Goal: Find specific page/section: Find specific page/section

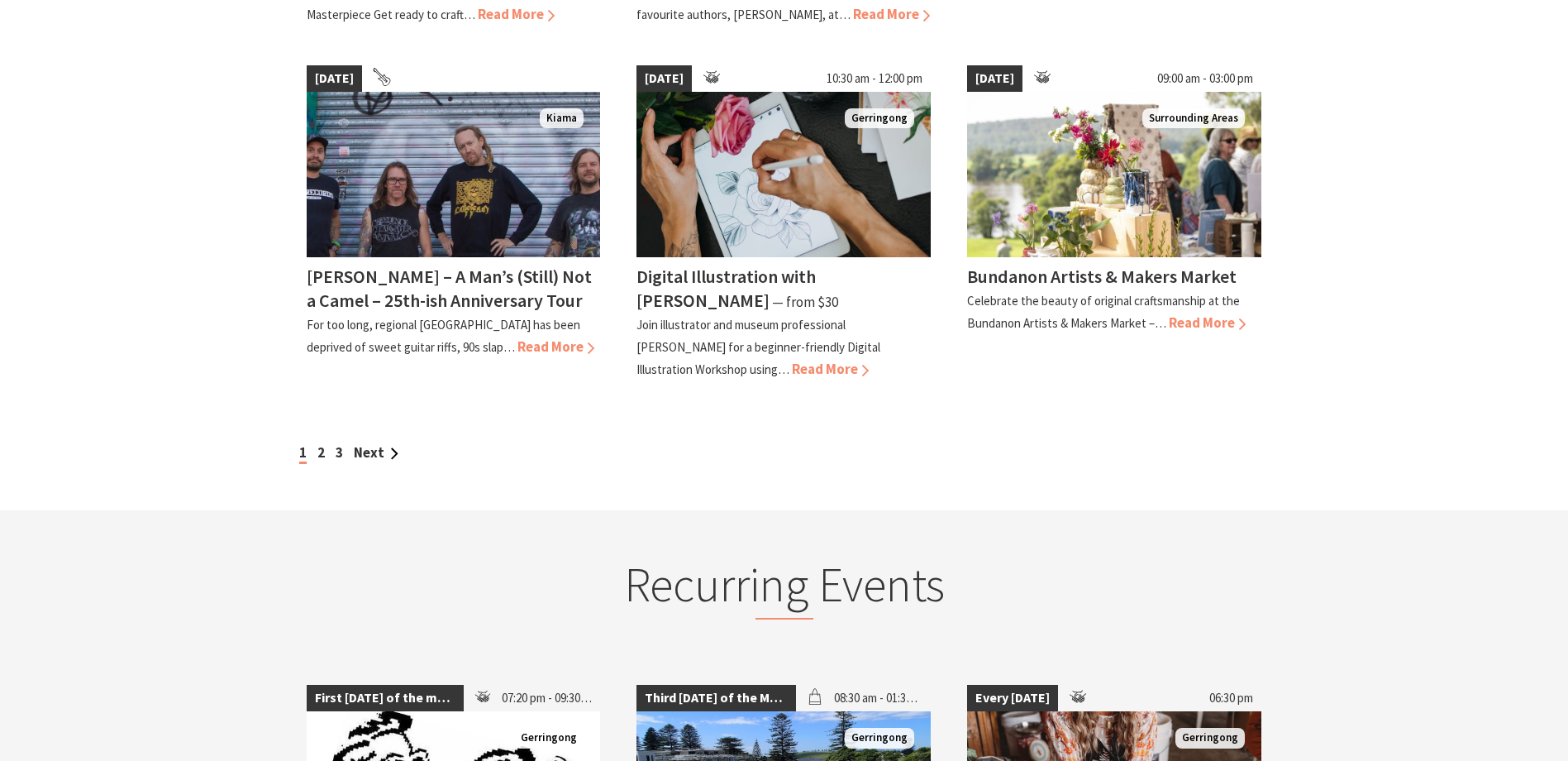
scroll to position [1571, 0]
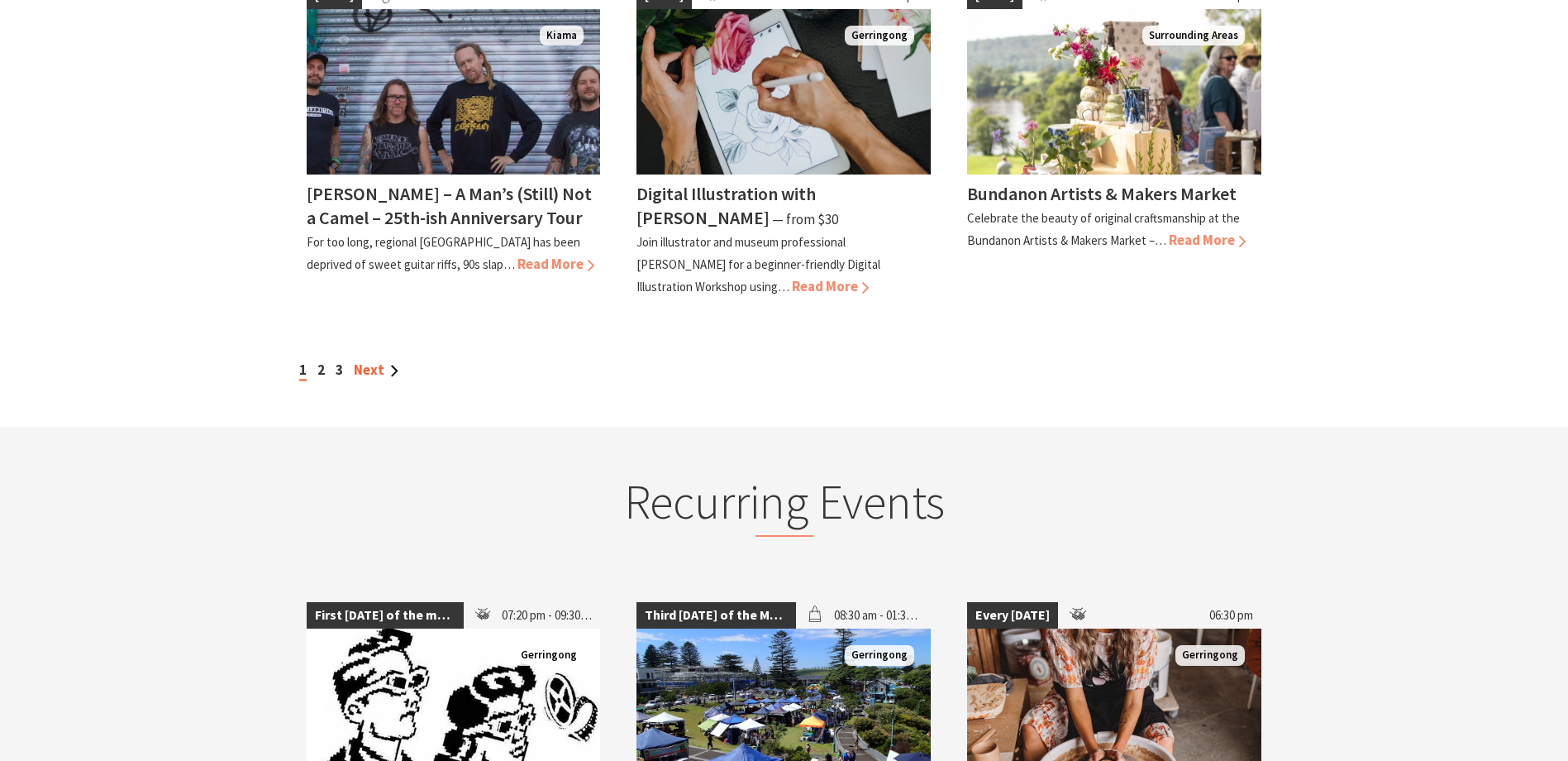
click at [368, 366] on link "Next" at bounding box center [376, 370] width 45 height 19
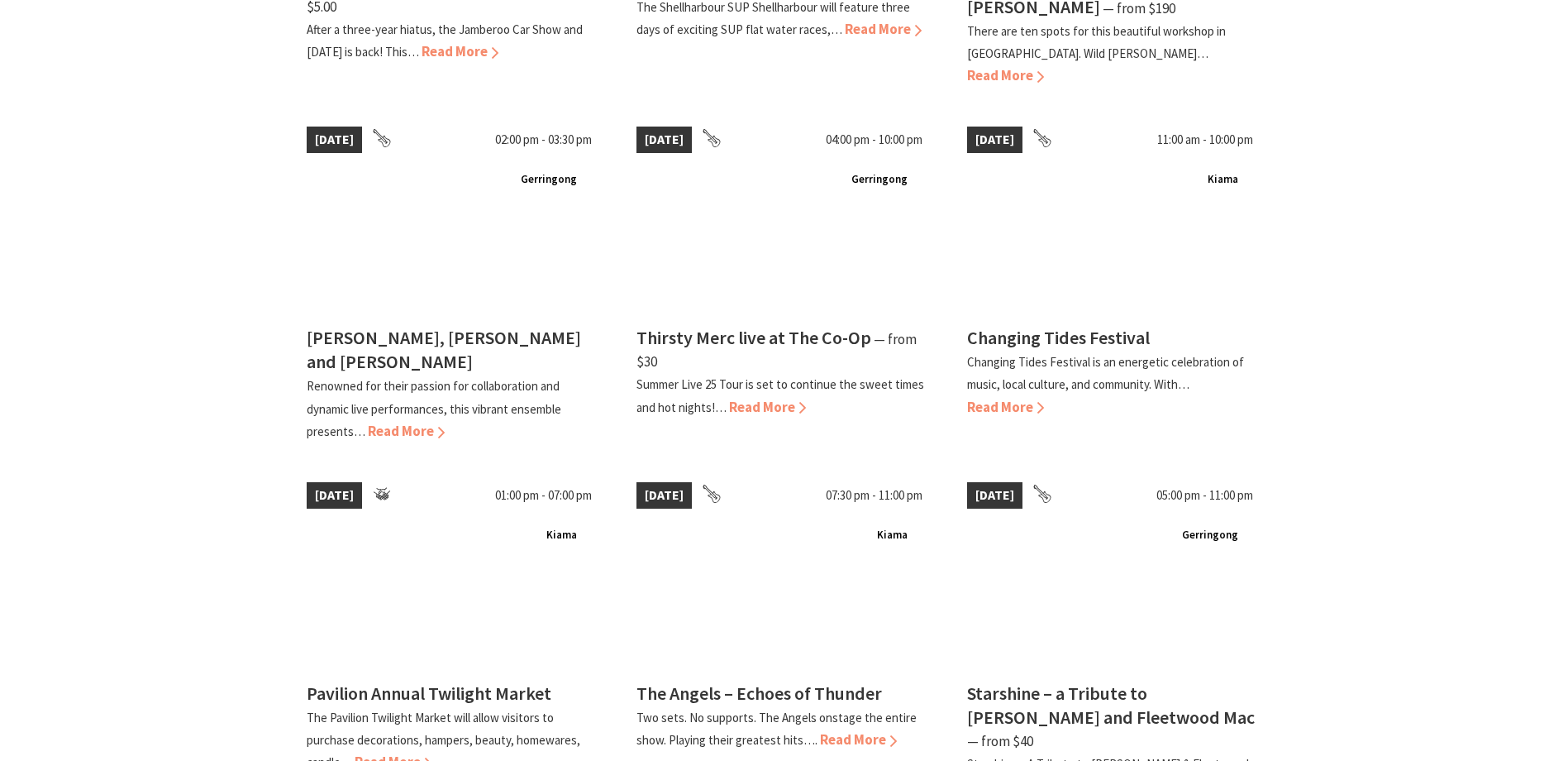
scroll to position [1323, 0]
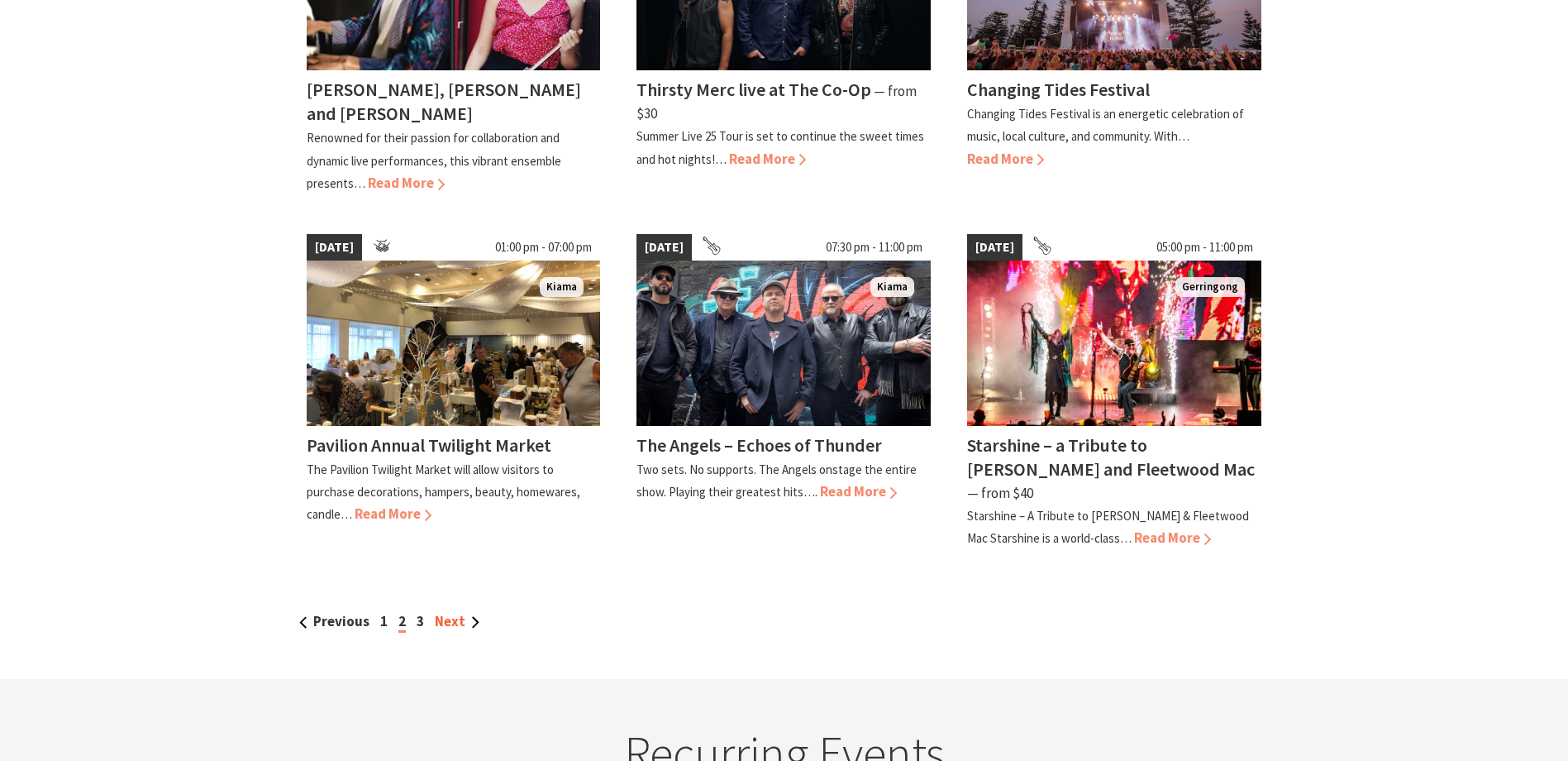
click at [444, 612] on link "Next" at bounding box center [457, 621] width 45 height 19
